Goal: Obtain resource: Obtain resource

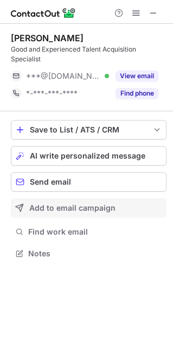
scroll to position [246, 173]
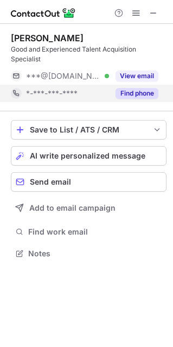
click at [130, 91] on button "Find phone" at bounding box center [137, 93] width 43 height 11
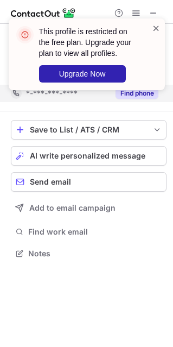
click at [156, 28] on span at bounding box center [156, 28] width 9 height 11
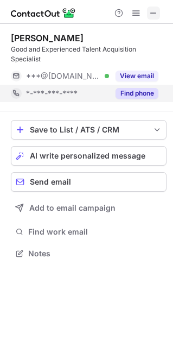
click at [151, 9] on span at bounding box center [153, 13] width 9 height 9
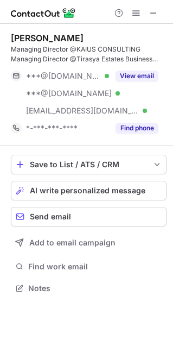
scroll to position [280, 173]
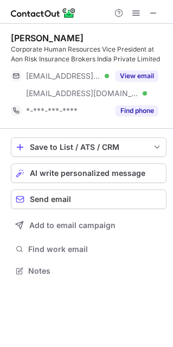
scroll to position [263, 173]
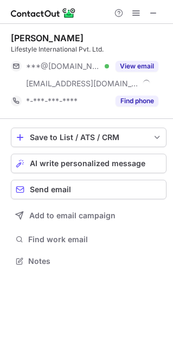
scroll to position [253, 173]
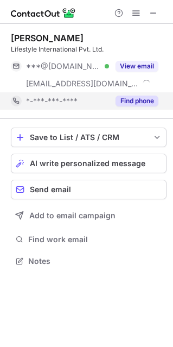
click at [144, 100] on button "Find phone" at bounding box center [137, 101] width 43 height 11
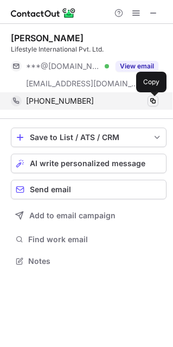
click at [155, 99] on span at bounding box center [153, 101] width 9 height 9
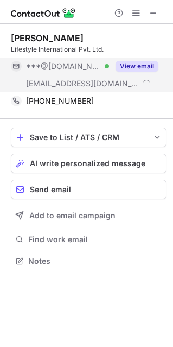
click at [135, 68] on button "View email" at bounding box center [137, 66] width 43 height 11
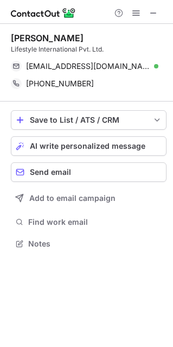
scroll to position [236, 173]
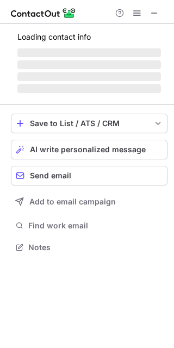
scroll to position [243, 174]
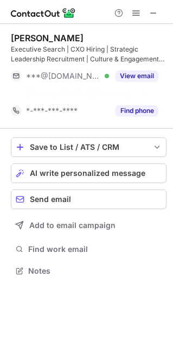
scroll to position [246, 173]
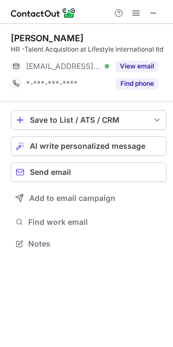
scroll to position [5, 5]
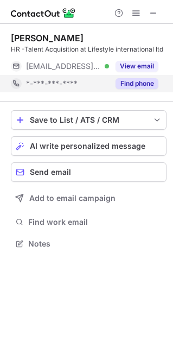
click at [124, 80] on button "Find phone" at bounding box center [137, 83] width 43 height 11
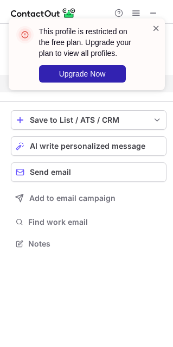
click at [154, 25] on span at bounding box center [156, 28] width 9 height 11
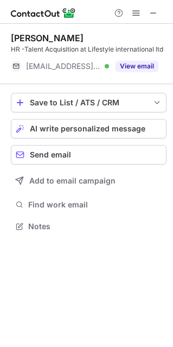
scroll to position [218, 173]
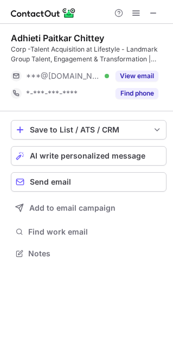
scroll to position [246, 173]
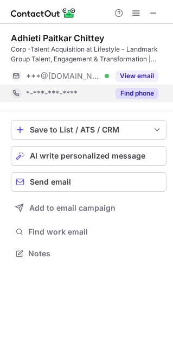
click at [135, 93] on button "Find phone" at bounding box center [137, 93] width 43 height 11
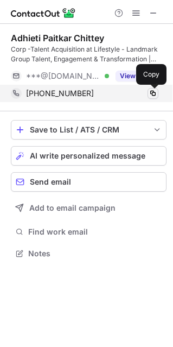
click at [157, 91] on span at bounding box center [153, 93] width 9 height 9
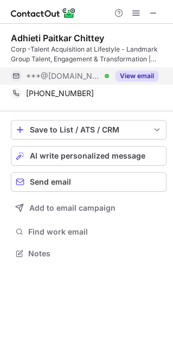
click at [142, 80] on button "View email" at bounding box center [137, 76] width 43 height 11
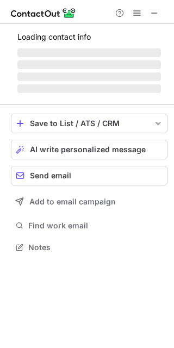
scroll to position [240, 174]
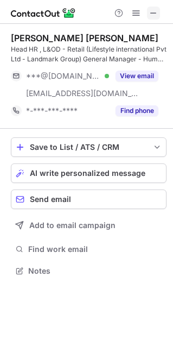
click at [153, 15] on span at bounding box center [153, 13] width 9 height 9
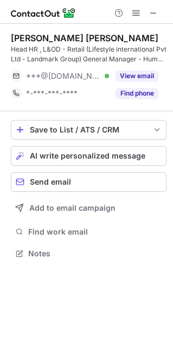
scroll to position [246, 173]
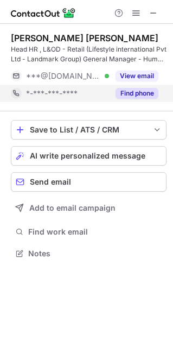
click at [141, 93] on button "Find phone" at bounding box center [137, 93] width 43 height 11
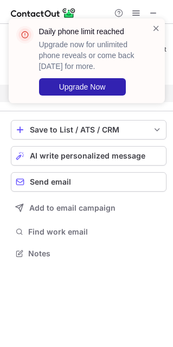
click at [161, 31] on div "Daily phone limit reached Upgrade now for unlimited phone reveals or come back …" at bounding box center [87, 60] width 156 height 85
click at [156, 28] on span at bounding box center [156, 28] width 9 height 11
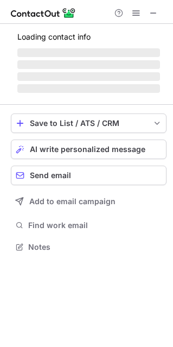
scroll to position [246, 173]
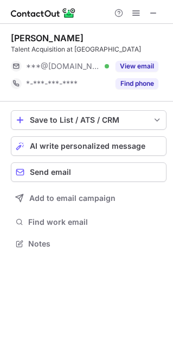
scroll to position [5, 5]
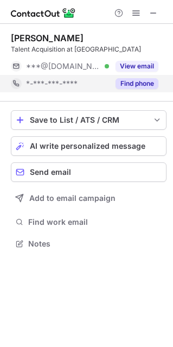
click at [145, 87] on button "Find phone" at bounding box center [137, 83] width 43 height 11
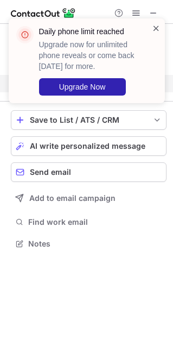
click at [154, 23] on span at bounding box center [156, 28] width 9 height 11
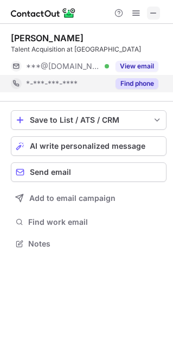
click at [155, 12] on span at bounding box center [153, 13] width 9 height 9
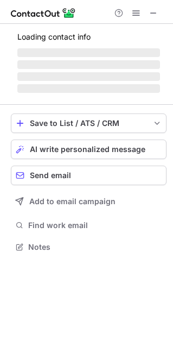
scroll to position [253, 173]
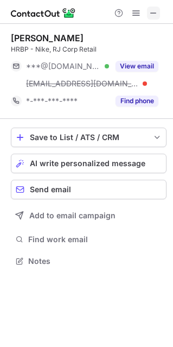
click at [157, 9] on span at bounding box center [153, 13] width 9 height 9
